Goal: Task Accomplishment & Management: Manage account settings

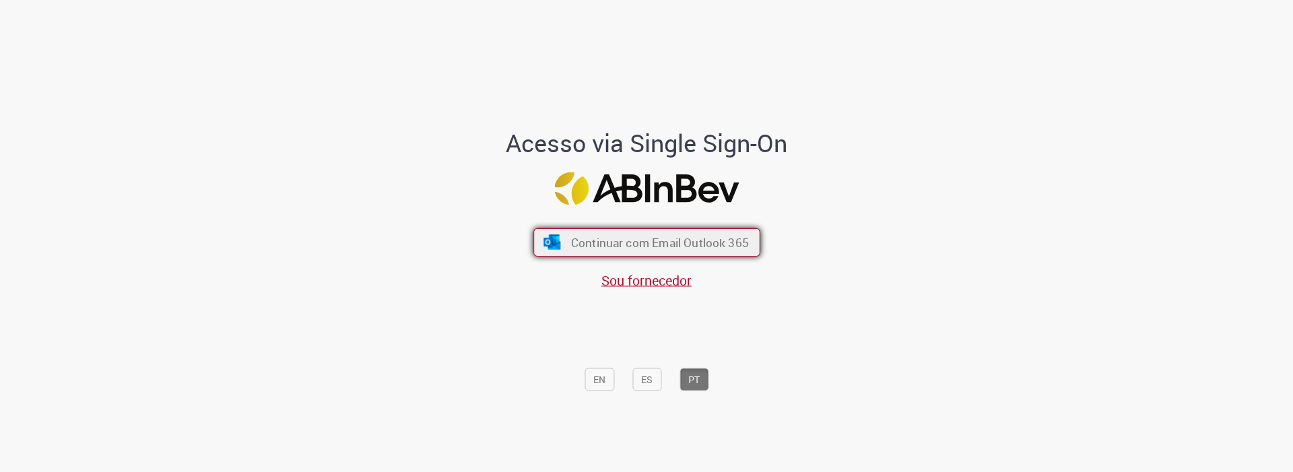
click at [666, 247] on span "Continuar com Email Outlook 365" at bounding box center [660, 242] width 178 height 15
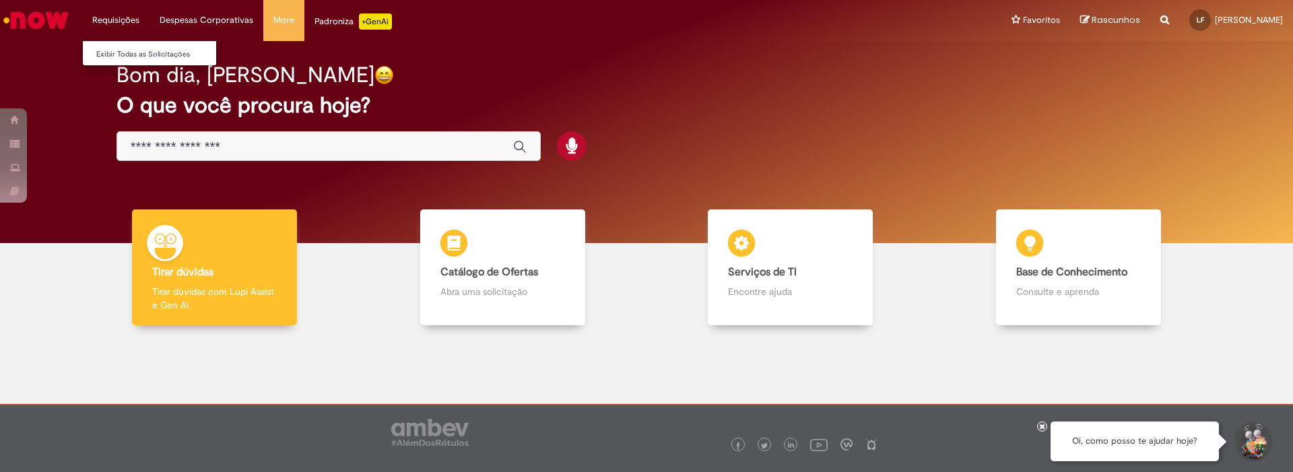
click at [108, 13] on li "Requisições Exibir Todas as Solicitações" at bounding box center [115, 20] width 67 height 40
click at [127, 57] on link "Exibir Todas as Solicitações" at bounding box center [157, 54] width 148 height 15
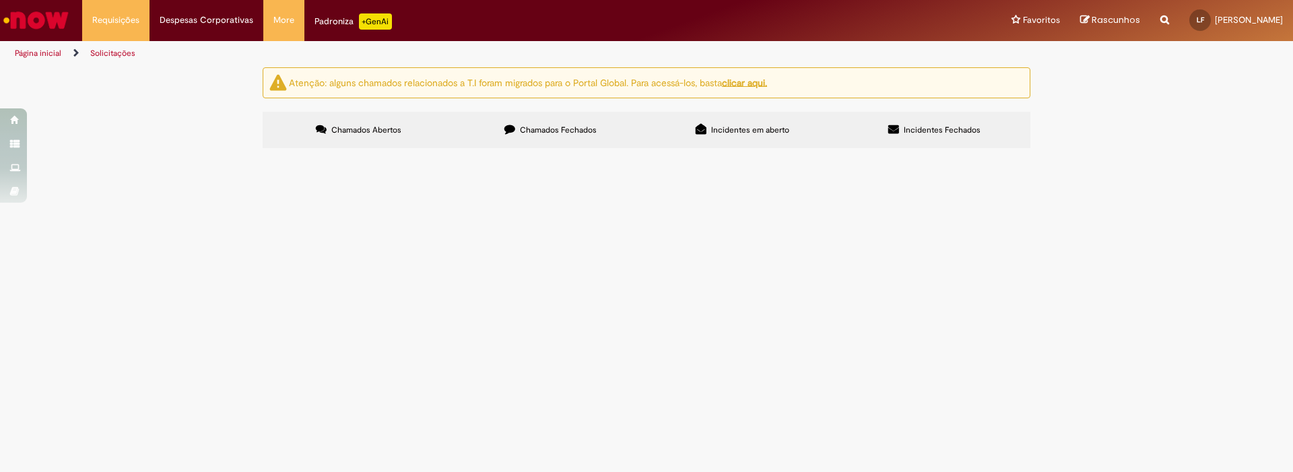
click at [585, 127] on span "Chamados Fechados" at bounding box center [558, 130] width 77 height 11
click at [810, 123] on label "Incidentes em aberto" at bounding box center [743, 130] width 192 height 36
click at [963, 123] on label "Incidentes Fechados" at bounding box center [935, 130] width 192 height 36
